Goal: Task Accomplishment & Management: Manage account settings

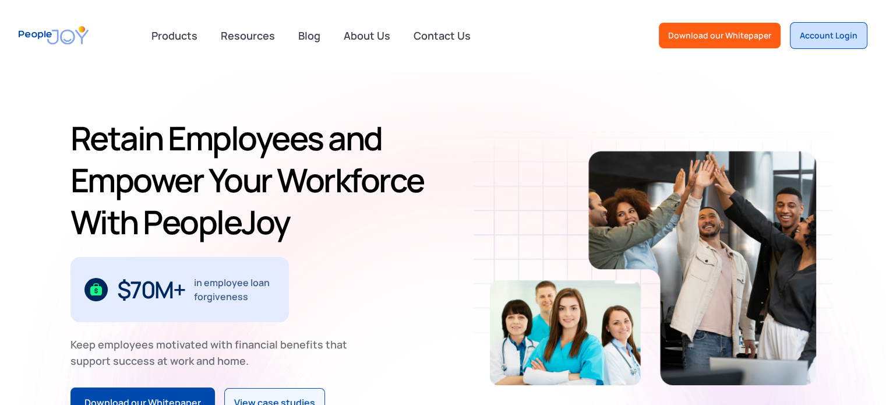
click at [843, 37] on div "Account Login" at bounding box center [829, 36] width 58 height 12
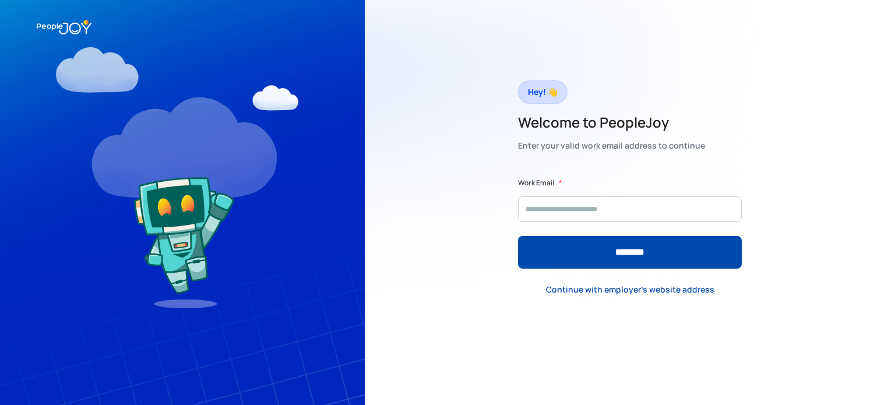
type input "**********"
